Goal: Navigation & Orientation: Find specific page/section

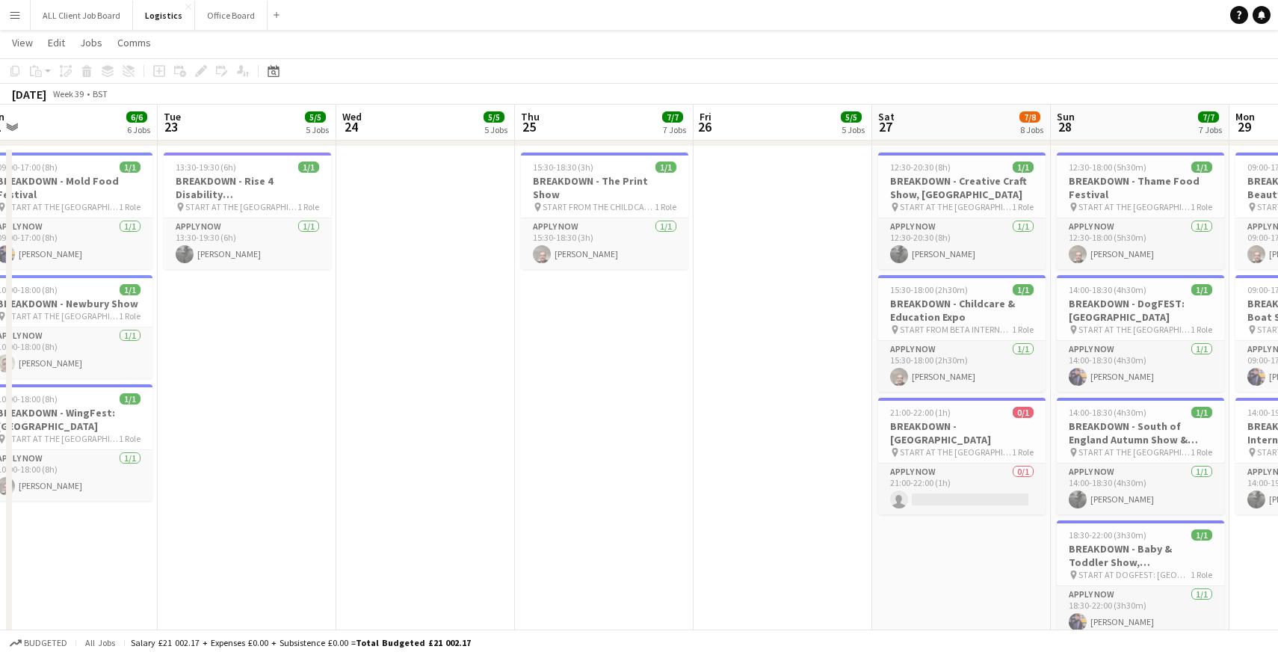
scroll to position [505, 0]
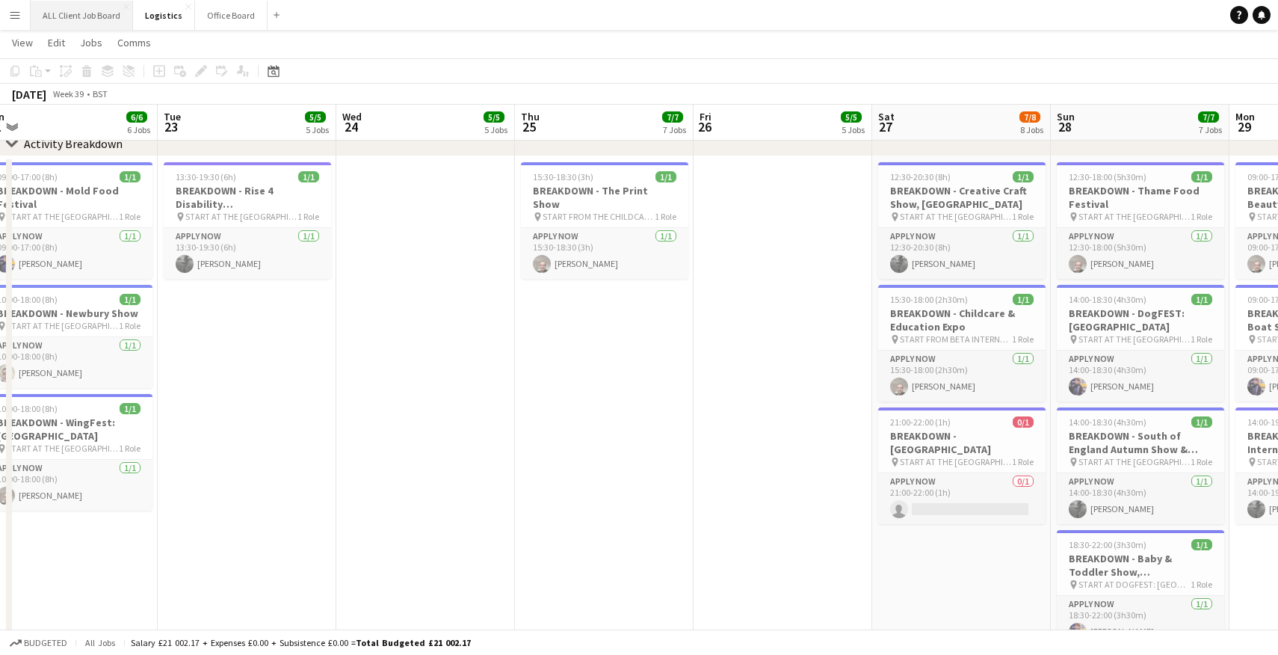
click at [74, 10] on button "ALL Client Job Board Close" at bounding box center [82, 15] width 102 height 29
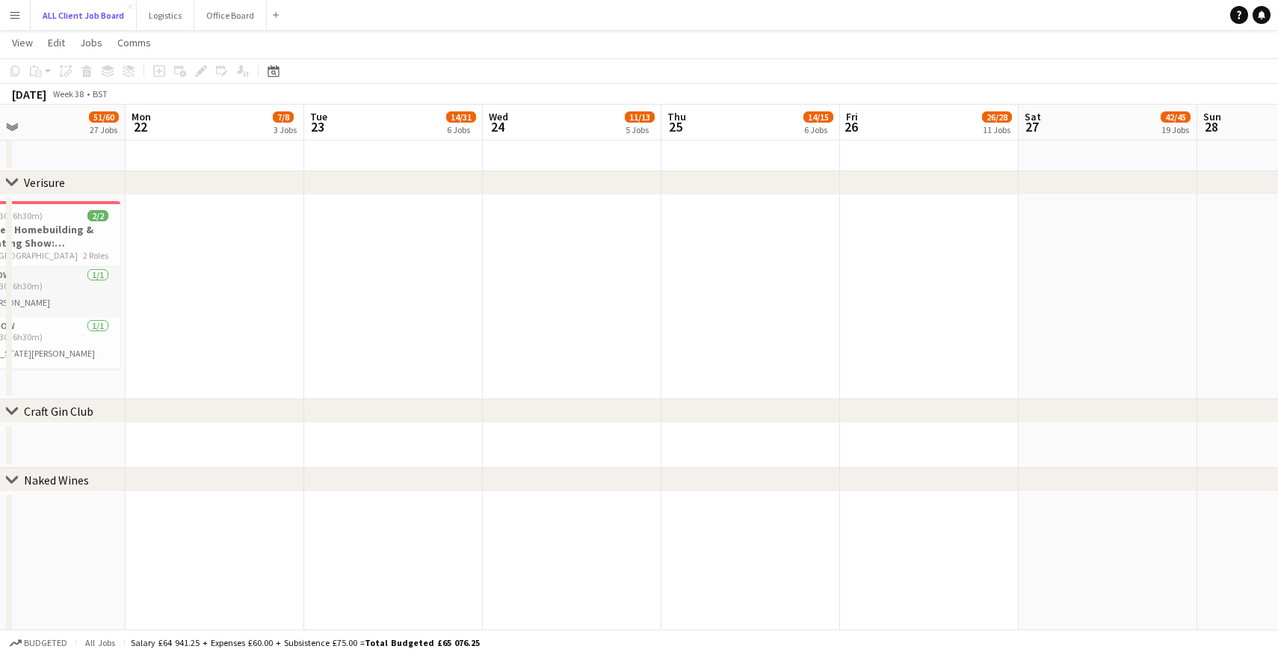
scroll to position [0, 410]
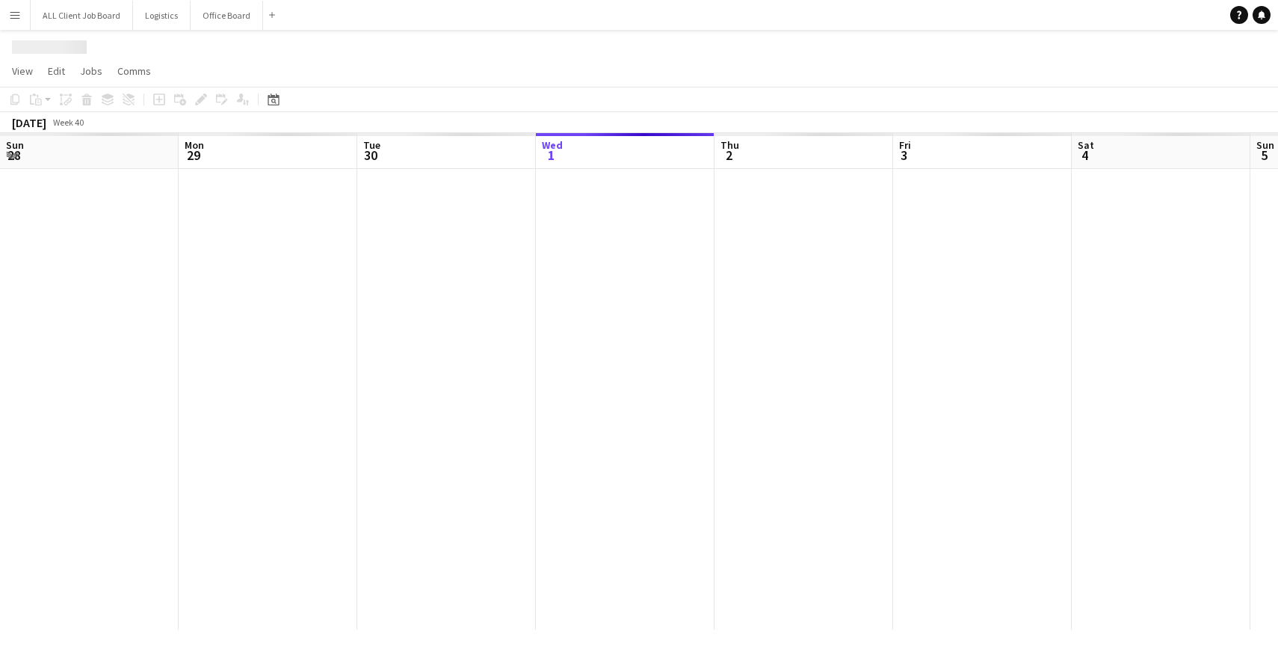
scroll to position [0, 357]
